Goal: Task Accomplishment & Management: Complete application form

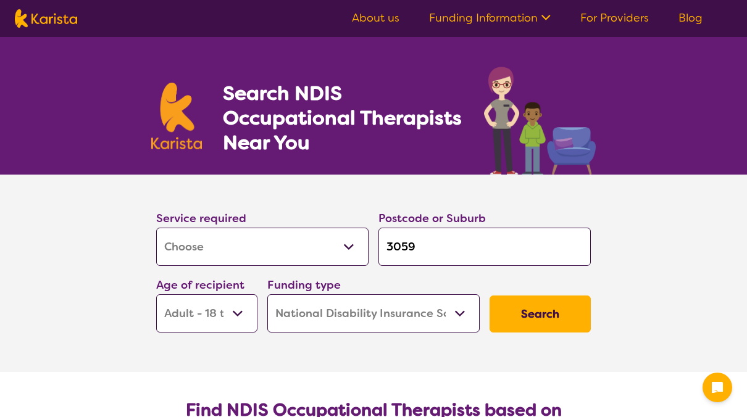
select select "[MEDICAL_DATA]"
select select "AD"
select select "NDIS"
select select "[MEDICAL_DATA]"
select select "AD"
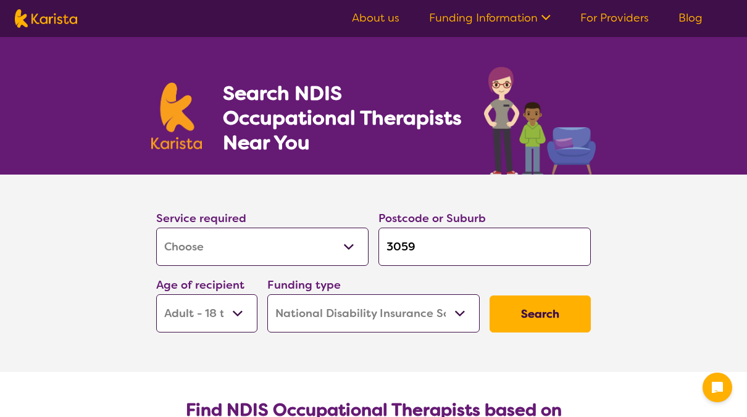
select select "NDIS"
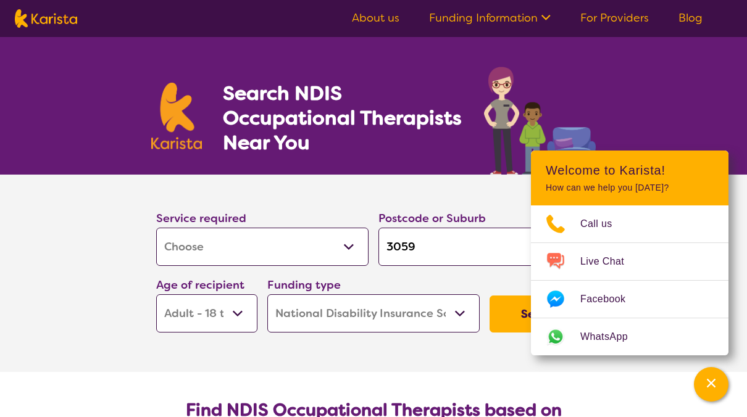
click at [349, 245] on select "Allied Health Assistant Assessment ([MEDICAL_DATA] or [MEDICAL_DATA]) Behaviour…" at bounding box center [262, 247] width 212 height 38
click at [349, 239] on select "Allied Health Assistant Assessment ([MEDICAL_DATA] or [MEDICAL_DATA]) Behaviour…" at bounding box center [262, 247] width 212 height 38
click at [349, 245] on select "Allied Health Assistant Assessment ([MEDICAL_DATA] or [MEDICAL_DATA]) Behaviour…" at bounding box center [262, 247] width 212 height 38
select select "Speech therapy"
click at [156, 228] on select "Allied Health Assistant Assessment ([MEDICAL_DATA] or [MEDICAL_DATA]) Behaviour…" at bounding box center [262, 247] width 212 height 38
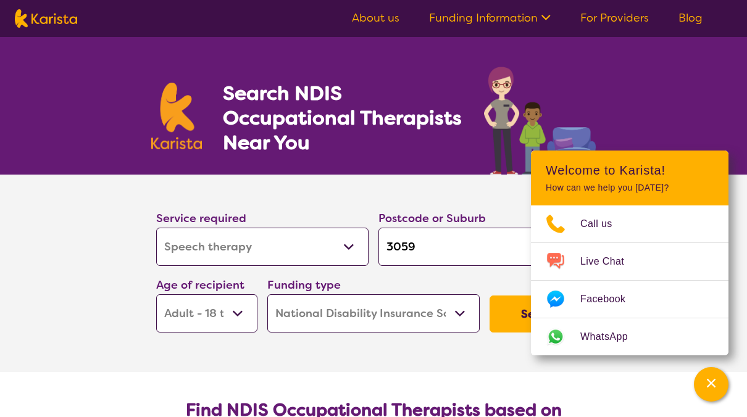
select select "Speech therapy"
click at [552, 75] on img at bounding box center [540, 121] width 112 height 108
click at [482, 192] on section "Service required Allied Health Assistant Assessment ([MEDICAL_DATA] or [MEDICAL…" at bounding box center [373, 256] width 474 height 163
click at [235, 316] on select "Early Childhood - 0 to 9 Child - 10 to 11 Adolescent - 12 to 17 Adult - 18 to 6…" at bounding box center [206, 313] width 101 height 38
select select "CH"
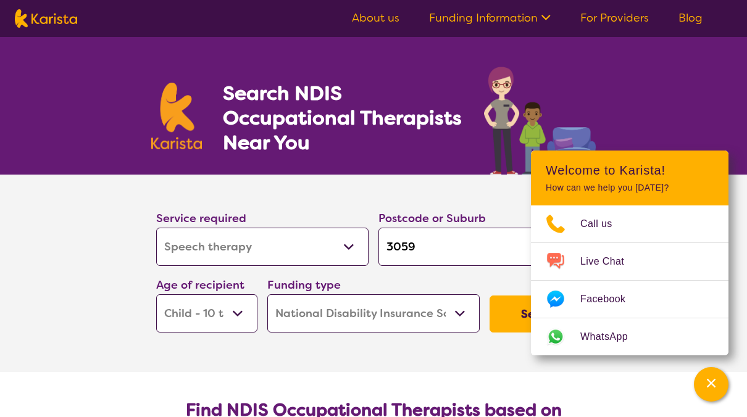
click at [156, 294] on select "Early Childhood - 0 to 9 Child - 10 to 11 Adolescent - 12 to 17 Adult - 18 to 6…" at bounding box center [206, 313] width 101 height 38
select select "CH"
drag, startPoint x: 708, startPoint y: 388, endPoint x: 509, endPoint y: 79, distance: 367.7
click at [509, 79] on img at bounding box center [540, 121] width 112 height 108
click at [498, 323] on button "Search" at bounding box center [540, 314] width 101 height 37
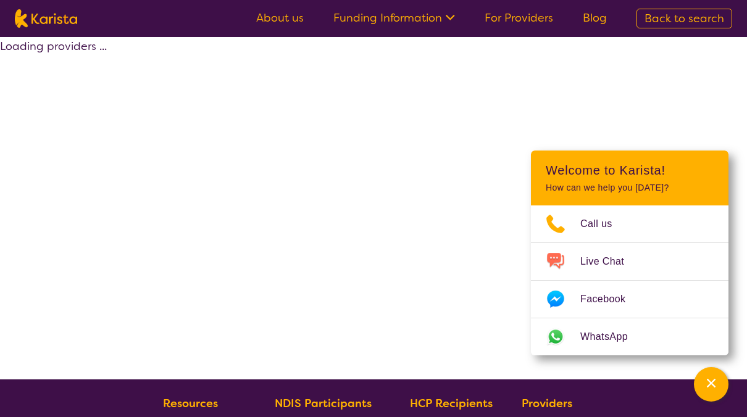
select select "by_score"
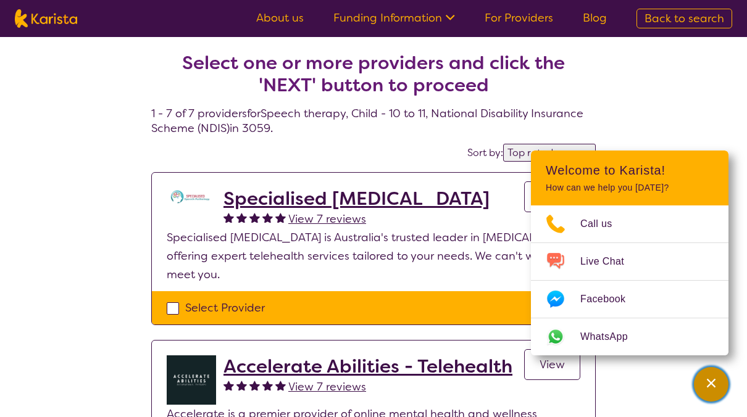
click at [707, 382] on icon "Channel Menu" at bounding box center [711, 383] width 12 height 12
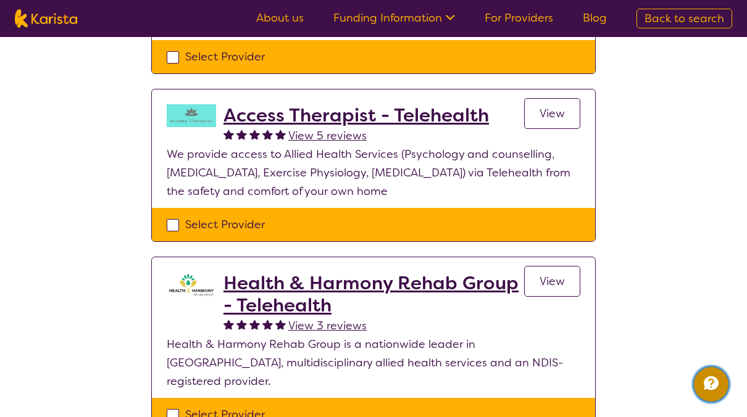
scroll to position [535, 0]
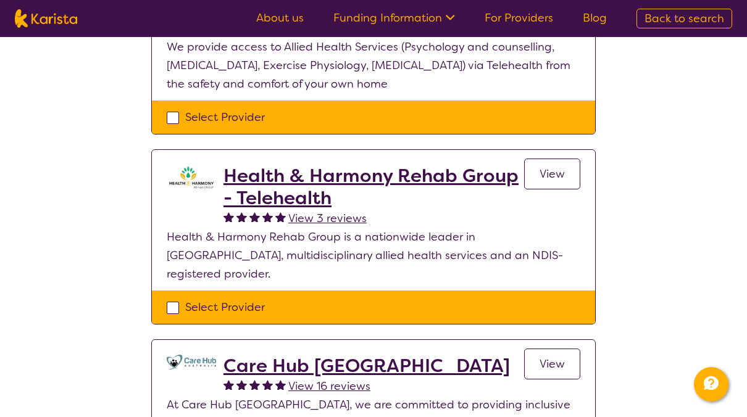
click at [563, 167] on span "View" at bounding box center [552, 174] width 25 height 15
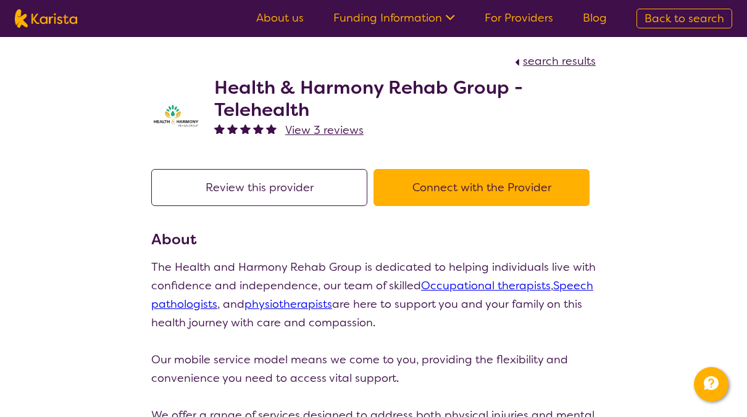
click at [434, 193] on button "Connect with the Provider" at bounding box center [482, 187] width 216 height 37
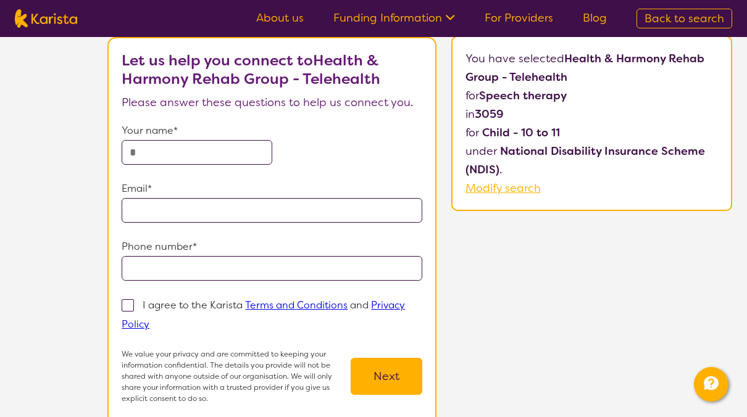
scroll to position [86, 0]
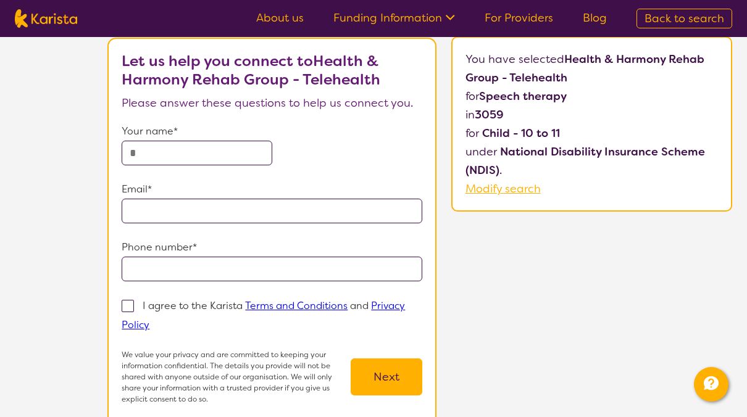
click at [225, 154] on input "text" at bounding box center [197, 153] width 150 height 25
type input "**********"
click at [303, 209] on input "**********" at bounding box center [272, 211] width 301 height 25
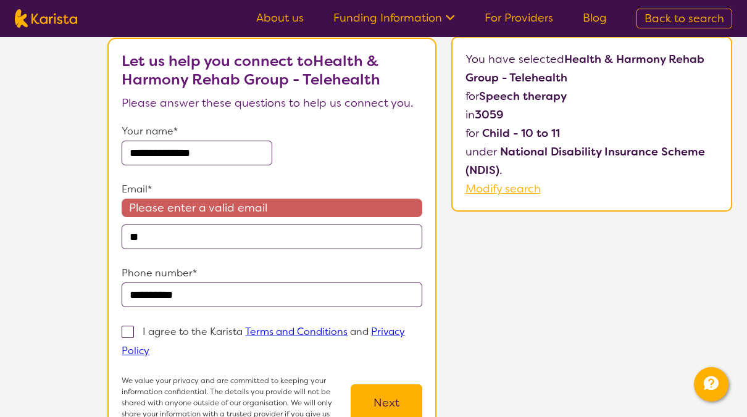
type input "*"
type input "**********"
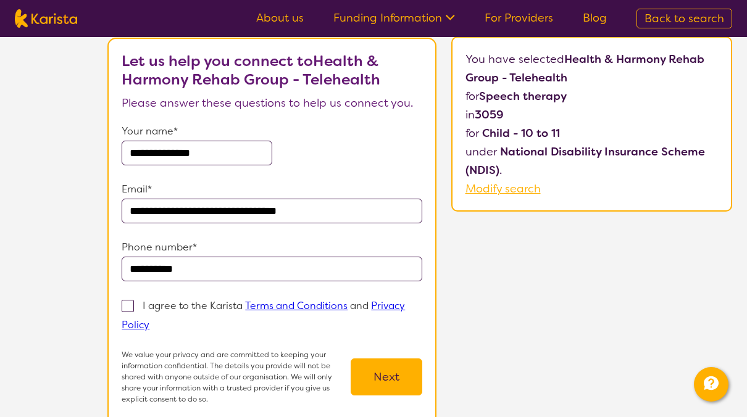
click at [131, 312] on label "I agree to the Karista Terms and Conditions and Privacy Policy" at bounding box center [263, 315] width 283 height 34
click at [149, 320] on input "I agree to the Karista Terms and Conditions and Privacy Policy" at bounding box center [153, 324] width 8 height 8
checkbox input "true"
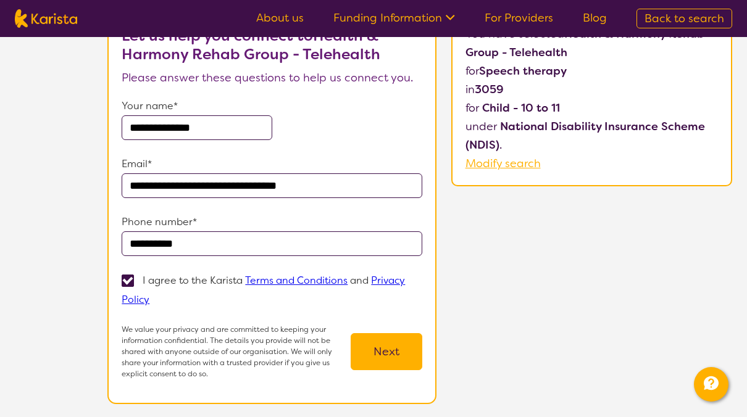
scroll to position [102, 0]
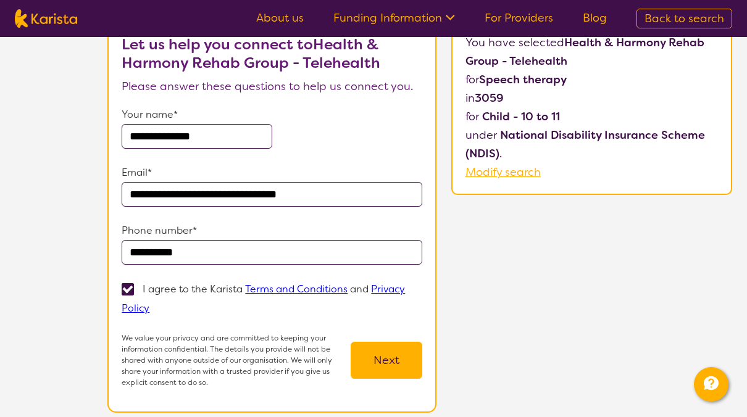
click at [384, 351] on button "Next" at bounding box center [387, 360] width 72 height 37
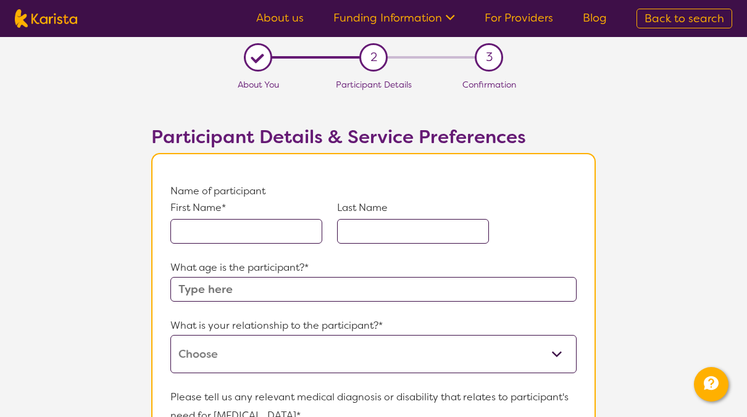
click at [209, 236] on input "text" at bounding box center [246, 231] width 152 height 25
type input "R"
type input "Taim"
click at [391, 233] on input "text" at bounding box center [413, 231] width 152 height 25
type input "Nassim"
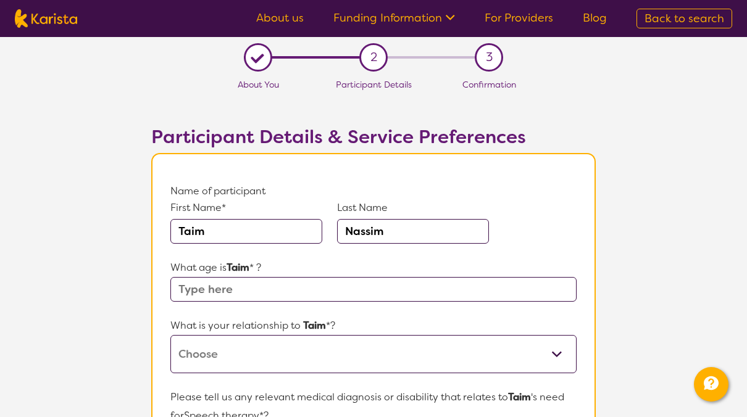
click at [254, 291] on input "text" at bounding box center [373, 289] width 406 height 25
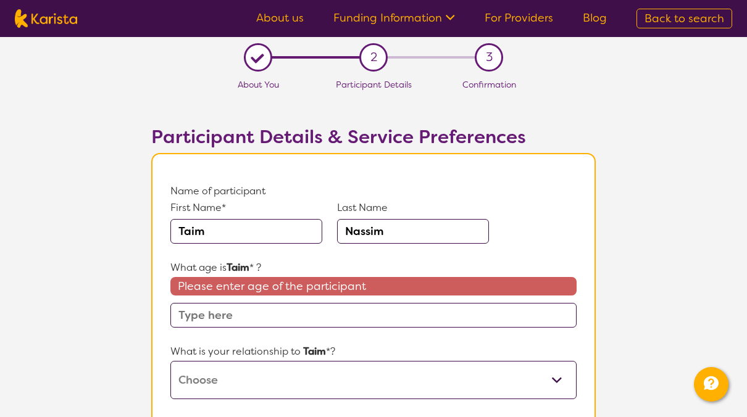
click at [552, 354] on div "What is your relationship to [PERSON_NAME] *? This request is for myself I am t…" at bounding box center [373, 371] width 406 height 57
click at [170, 361] on select "This request is for myself I am their parent I am their child I am their spouse…" at bounding box center [373, 380] width 406 height 38
select select "Other"
click at [217, 232] on input "Taim" at bounding box center [246, 231] width 152 height 25
type input "Tiam"
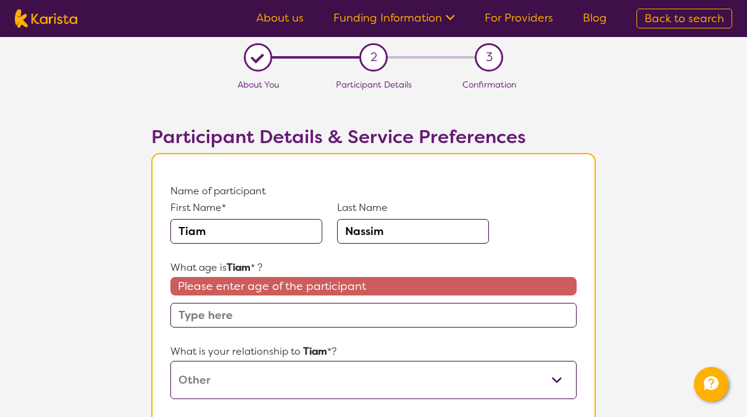
click at [423, 317] on input "text" at bounding box center [373, 315] width 406 height 25
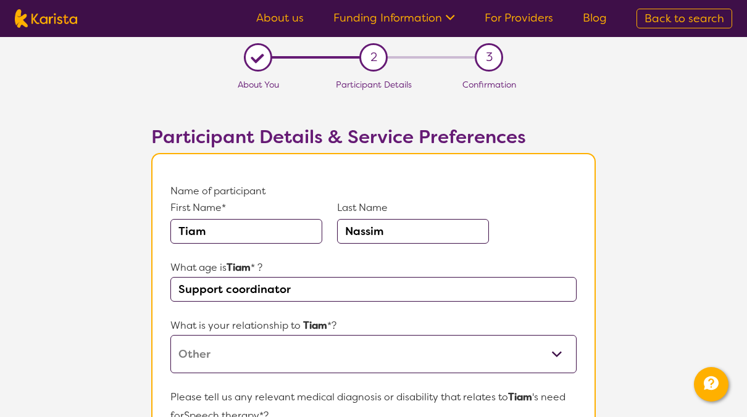
click at [544, 359] on select "This request is for myself I am their parent I am their child I am their spouse…" at bounding box center [373, 354] width 406 height 38
click at [332, 283] on input "Support coordinator" at bounding box center [373, 289] width 406 height 25
type input "S"
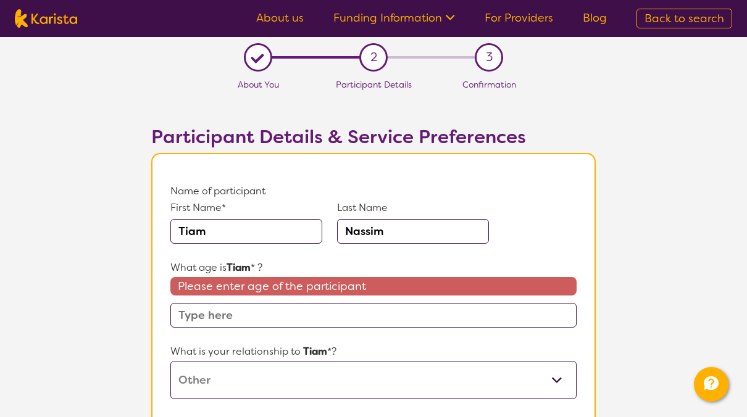
type input "7"
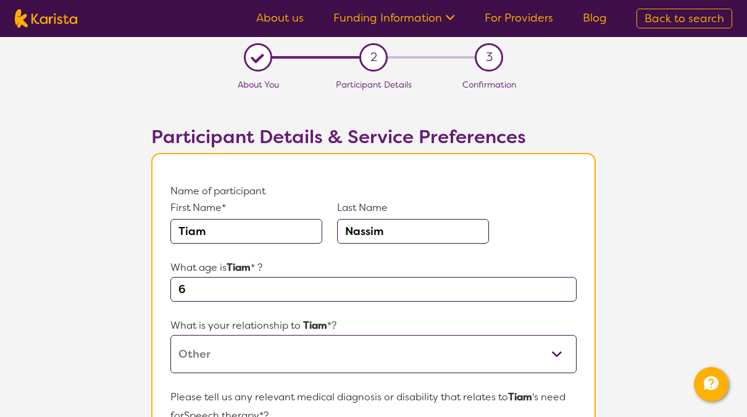
type input "6"
click at [280, 364] on select "This request is for myself I am their parent I am their child I am their spouse…" at bounding box center [373, 354] width 406 height 38
select select "I am their Support Coordinator"
click at [170, 335] on select "This request is for myself I am their parent I am their child I am their spouse…" at bounding box center [373, 354] width 406 height 38
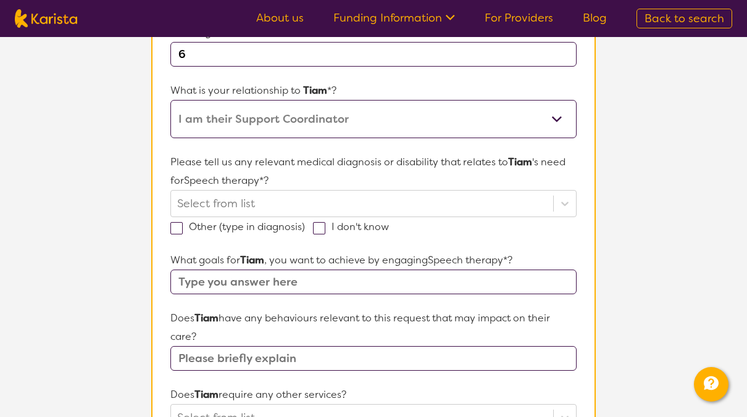
scroll to position [247, 0]
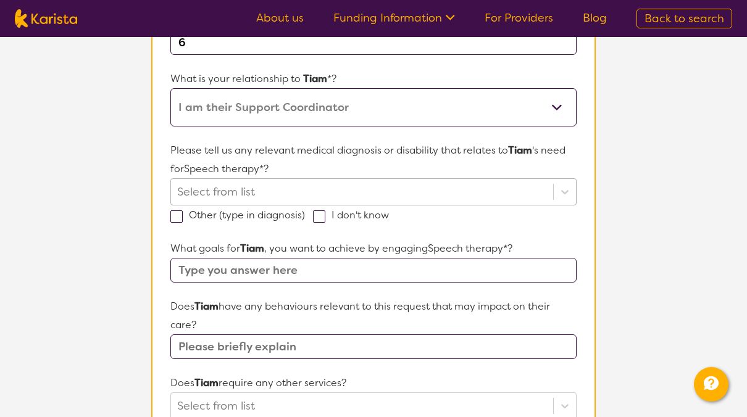
click at [517, 191] on div at bounding box center [362, 192] width 370 height 21
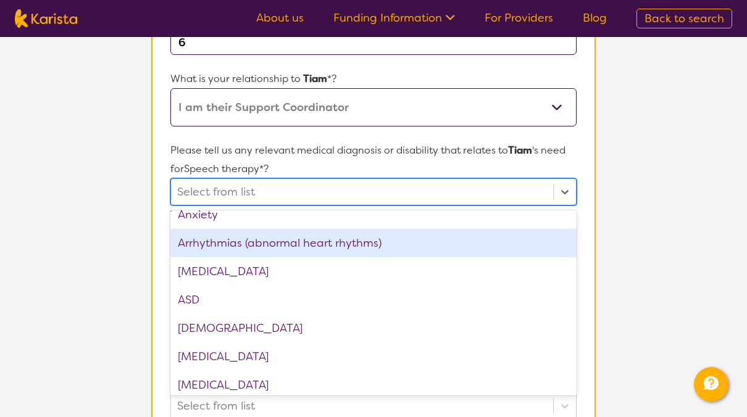
scroll to position [173, 0]
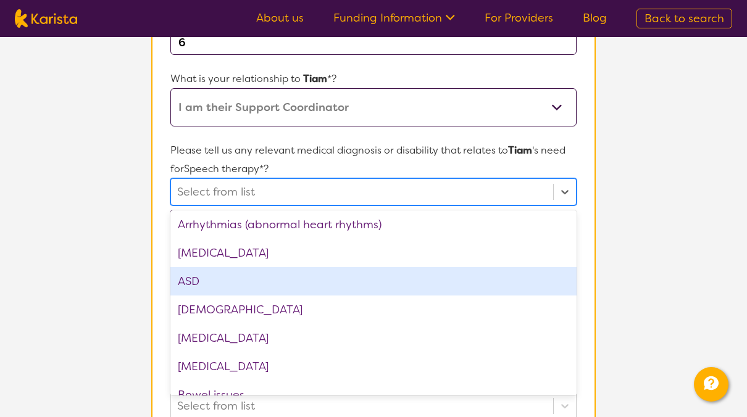
click at [262, 284] on div "ASD" at bounding box center [373, 281] width 406 height 28
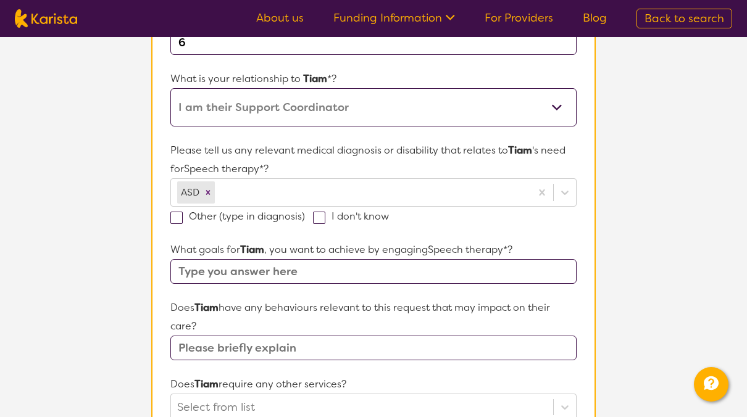
click at [51, 237] on section "L About You 2 Participant Details 3 Confirmation Participant Details & Service …" at bounding box center [373, 325] width 747 height 1071
click at [292, 274] on input "text" at bounding box center [373, 271] width 406 height 25
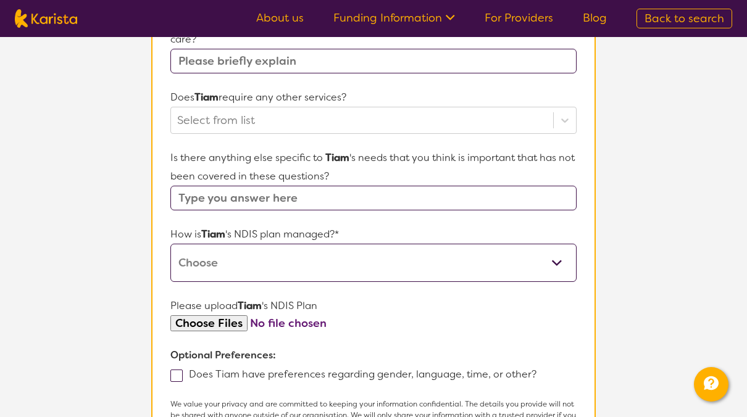
scroll to position [541, 0]
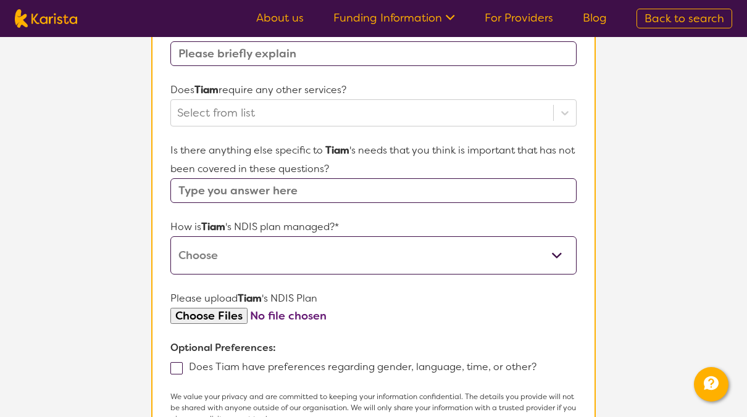
type input "Help with engagement"
click at [557, 261] on select "Self-managed NDIS plan Managed by a registered plan management provider (not th…" at bounding box center [373, 255] width 406 height 38
select select "Plan Managed"
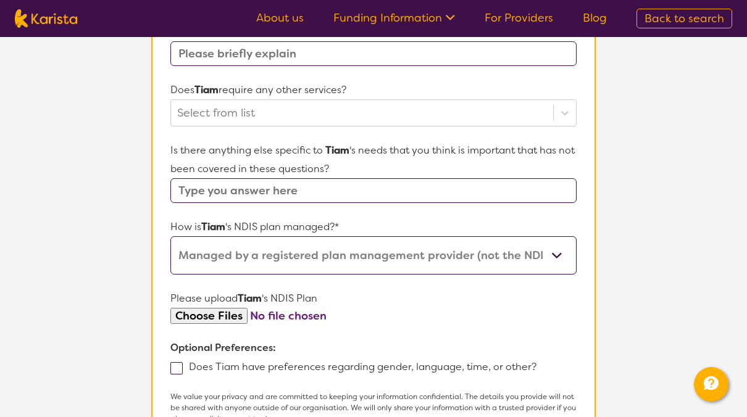
click at [170, 236] on select "Self-managed NDIS plan Managed by a registered plan management provider (not th…" at bounding box center [373, 255] width 406 height 38
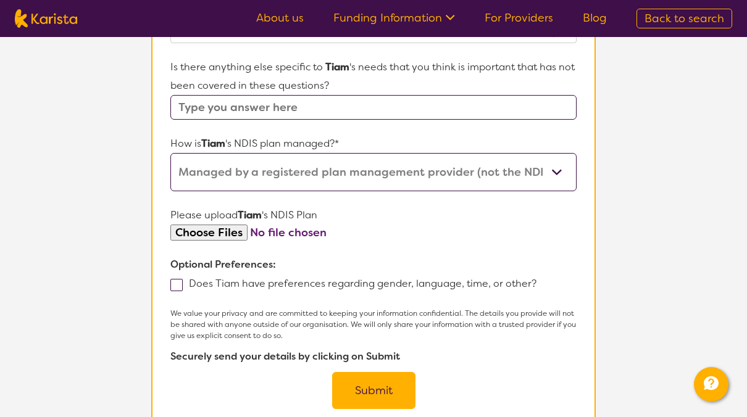
scroll to position [633, 0]
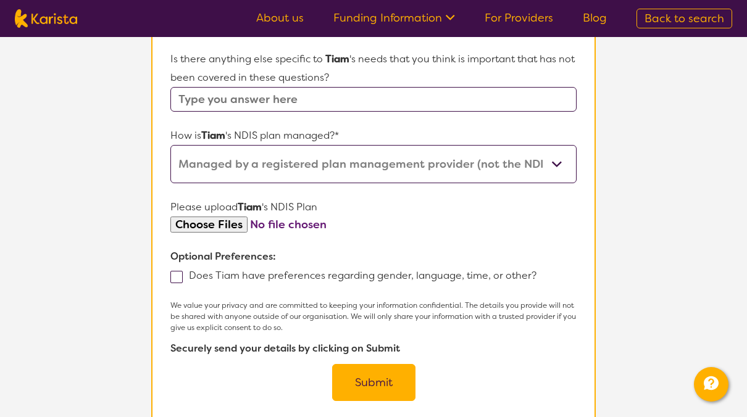
click at [385, 372] on button "Submit" at bounding box center [373, 382] width 83 height 37
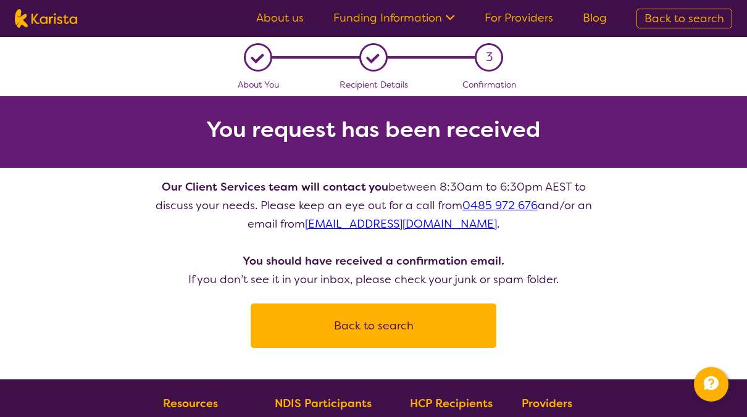
click at [385, 372] on div "L About You L Recipient Details 3 Confirmation You request has been received Ou…" at bounding box center [373, 208] width 747 height 343
